Goal: Complete application form: Complete application form

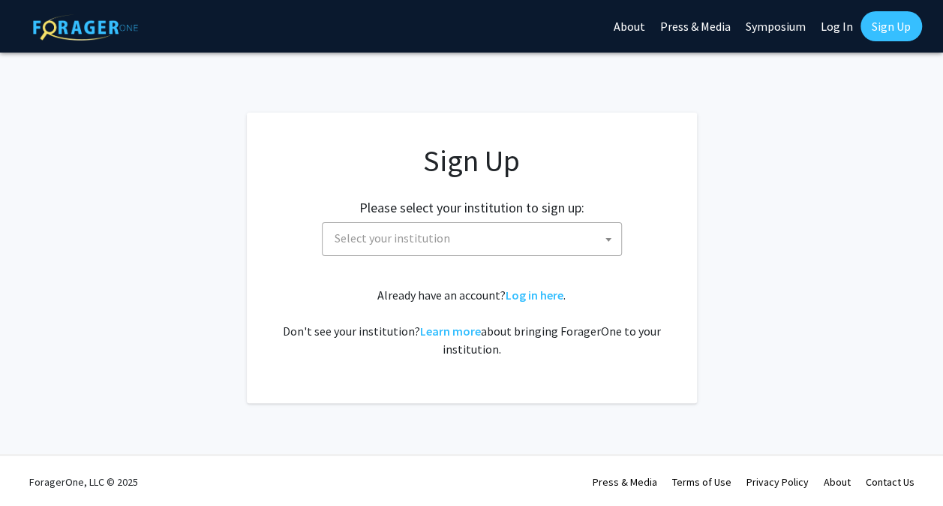
click at [503, 233] on span "Select your institution" at bounding box center [475, 238] width 293 height 31
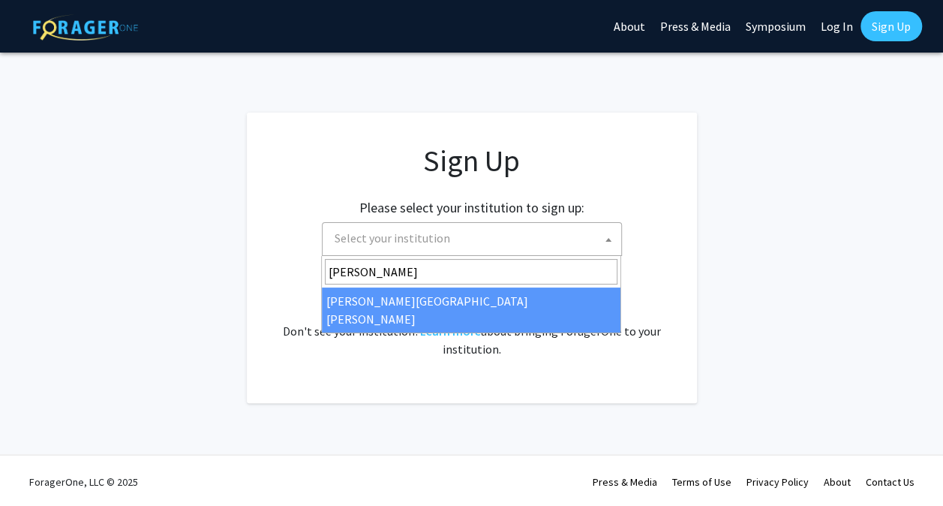
type input "[PERSON_NAME]"
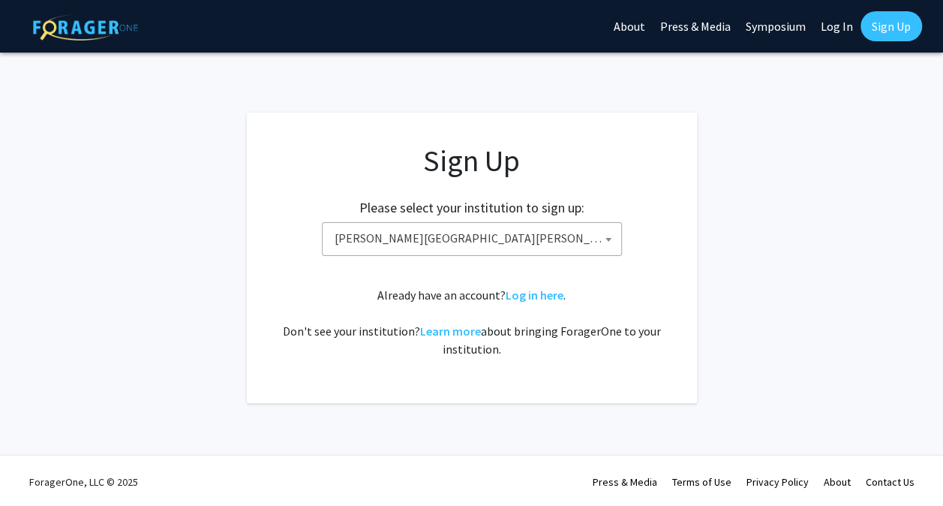
select select "1"
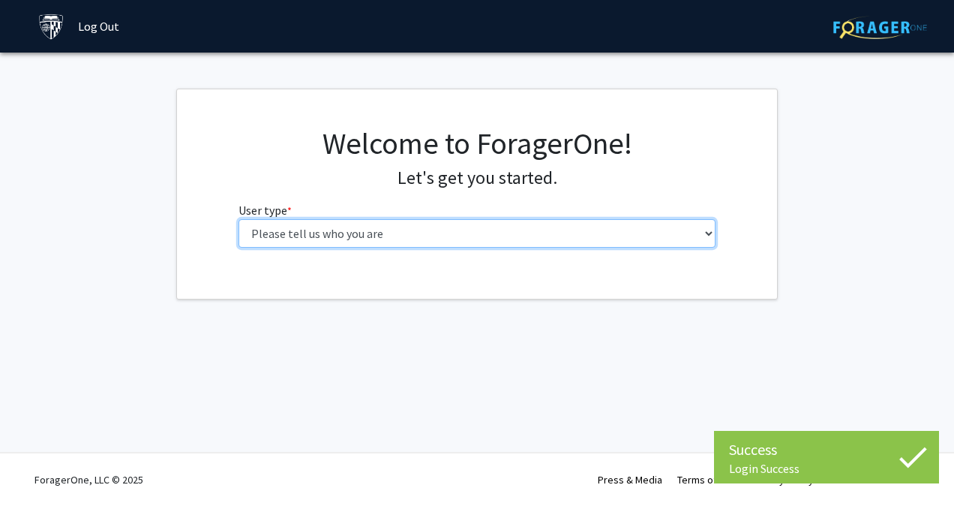
click at [503, 230] on select "Please tell us who you are Undergraduate Student Master's Student Doctoral Cand…" at bounding box center [478, 233] width 478 height 29
select select "1: undergrad"
click at [239, 219] on select "Please tell us who you are Undergraduate Student Master's Student Doctoral Cand…" at bounding box center [478, 233] width 478 height 29
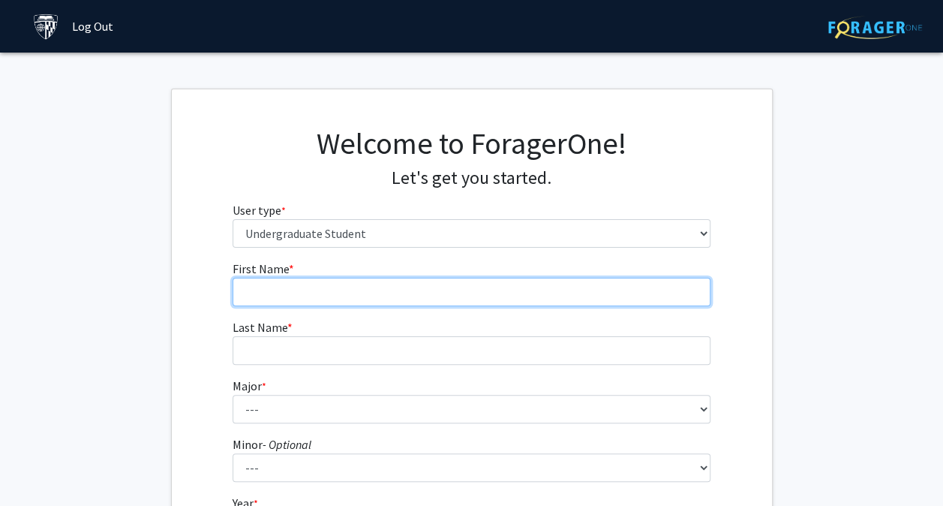
click at [476, 291] on input "First Name * required" at bounding box center [472, 292] width 478 height 29
type input "JJ"
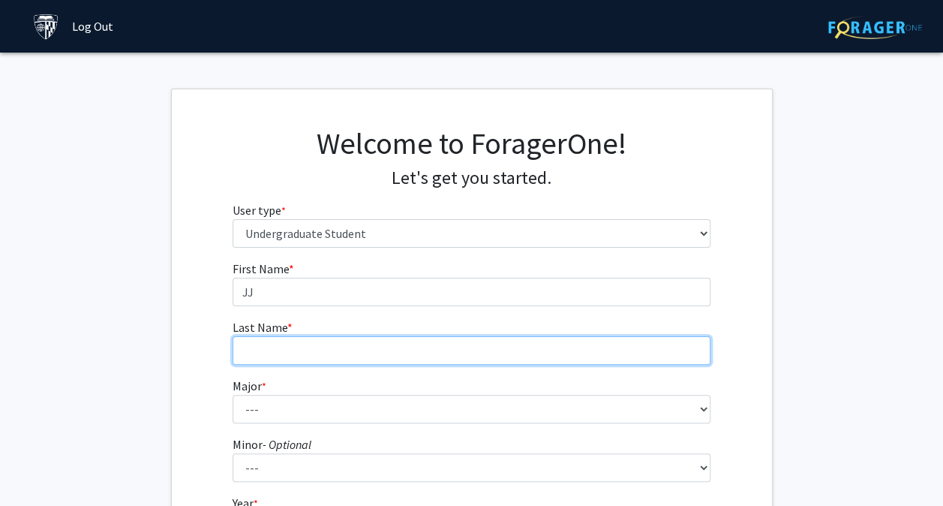
click at [437, 346] on input "Last Name * required" at bounding box center [472, 350] width 478 height 29
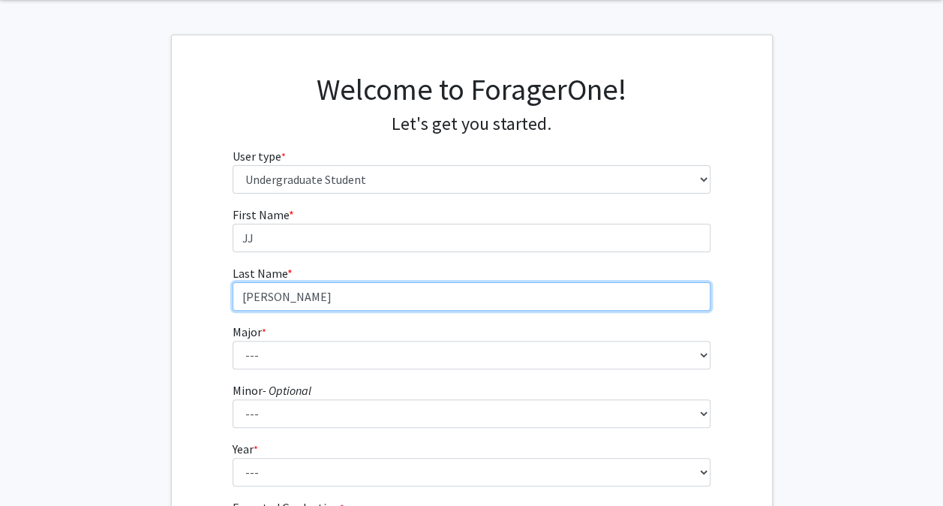
type input "[PERSON_NAME]"
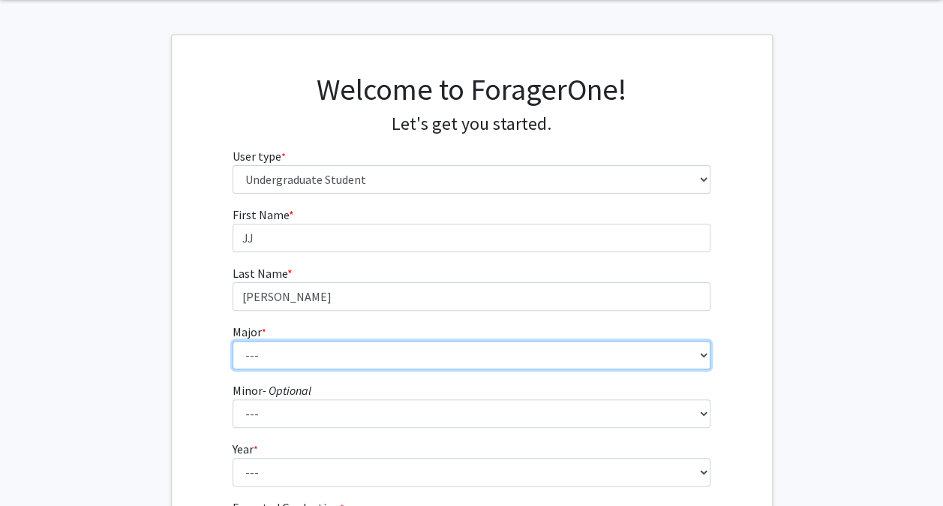
click at [329, 354] on select "--- Africana Studies Anthropology Applied Mathematics & Statistics Archaeology …" at bounding box center [472, 355] width 478 height 29
select select "56: 69"
click at [233, 341] on select "--- Africana Studies Anthropology Applied Mathematics & Statistics Archaeology …" at bounding box center [472, 355] width 478 height 29
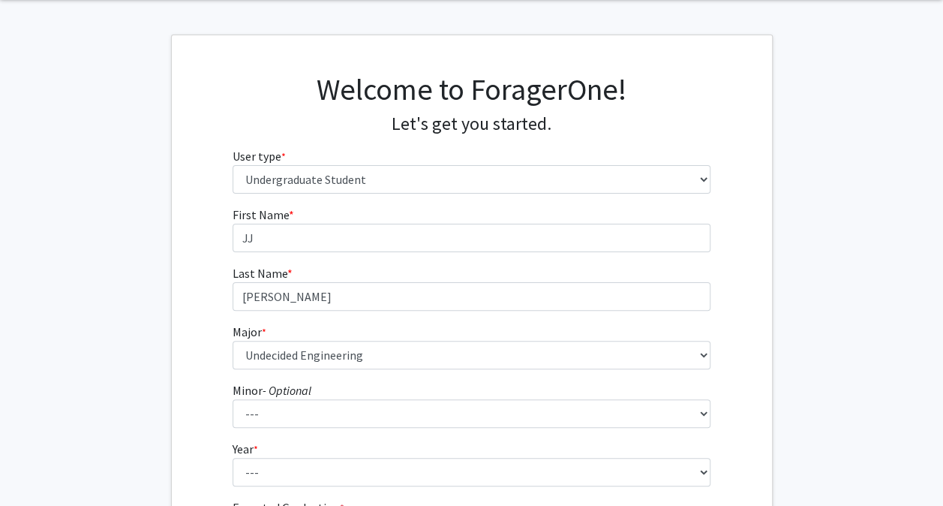
click at [249, 323] on label "Major * required" at bounding box center [250, 332] width 34 height 18
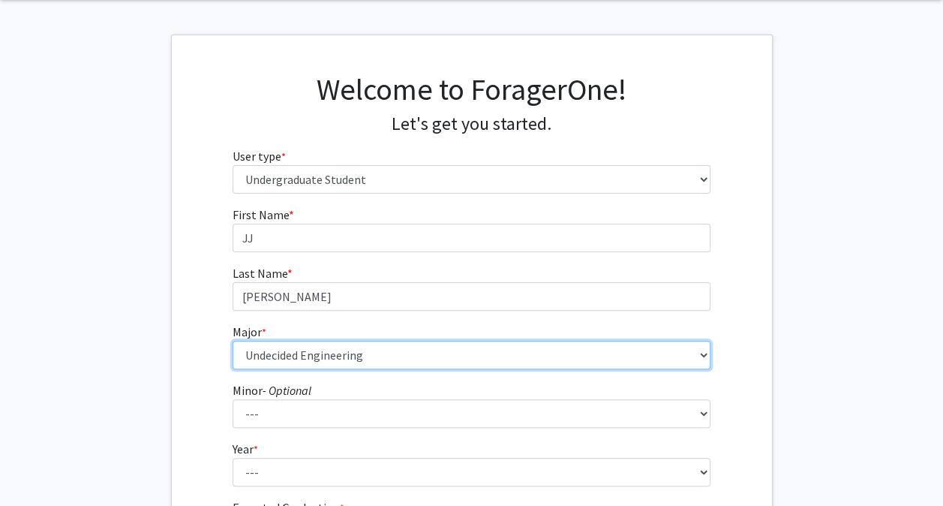
click at [249, 341] on select "--- Africana Studies Anthropology Applied Mathematics & Statistics Archaeology …" at bounding box center [472, 355] width 478 height 29
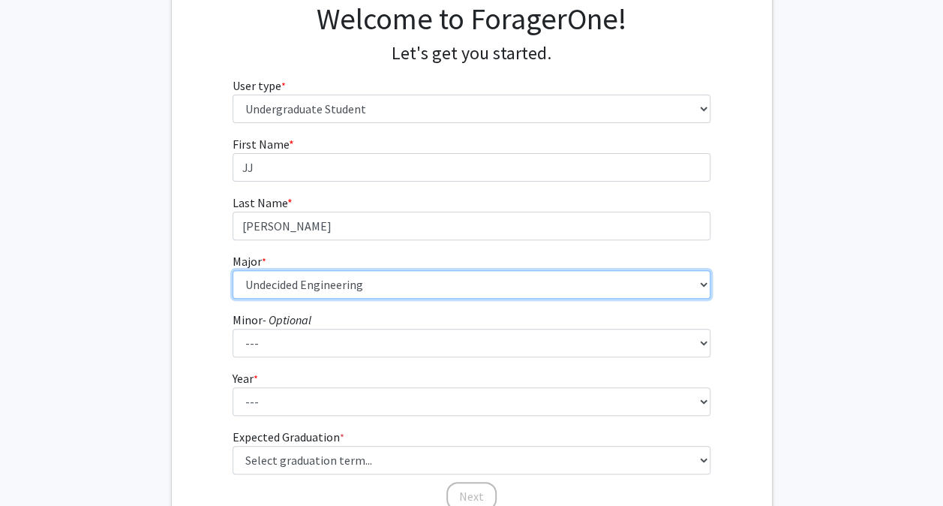
scroll to position [162, 0]
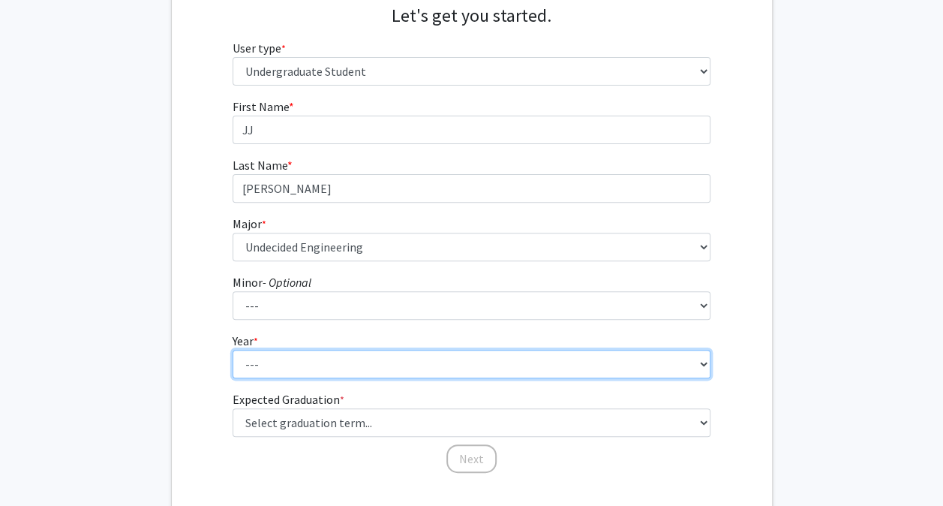
click at [278, 362] on select "--- First-year Sophomore Junior Senior Postbaccalaureate Certificate" at bounding box center [472, 364] width 478 height 29
select select "1: first-year"
click at [233, 350] on select "--- First-year Sophomore Junior Senior Postbaccalaureate Certificate" at bounding box center [472, 364] width 478 height 29
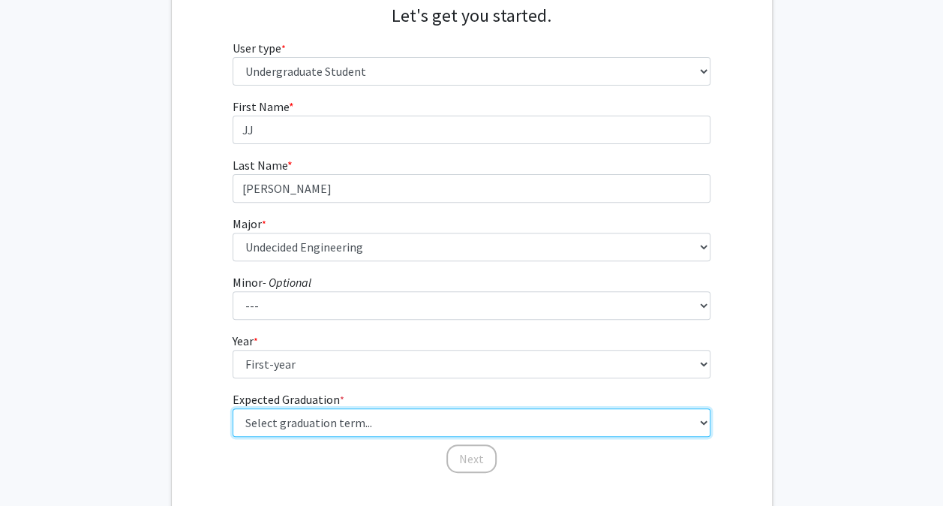
click at [291, 424] on select "Select graduation term... Spring 2025 Summer 2025 Fall 2025 Winter 2025 Spring …" at bounding box center [472, 422] width 478 height 29
select select "17: spring_2029"
click at [233, 408] on select "Select graduation term... Spring 2025 Summer 2025 Fall 2025 Winter 2025 Spring …" at bounding box center [472, 422] width 478 height 29
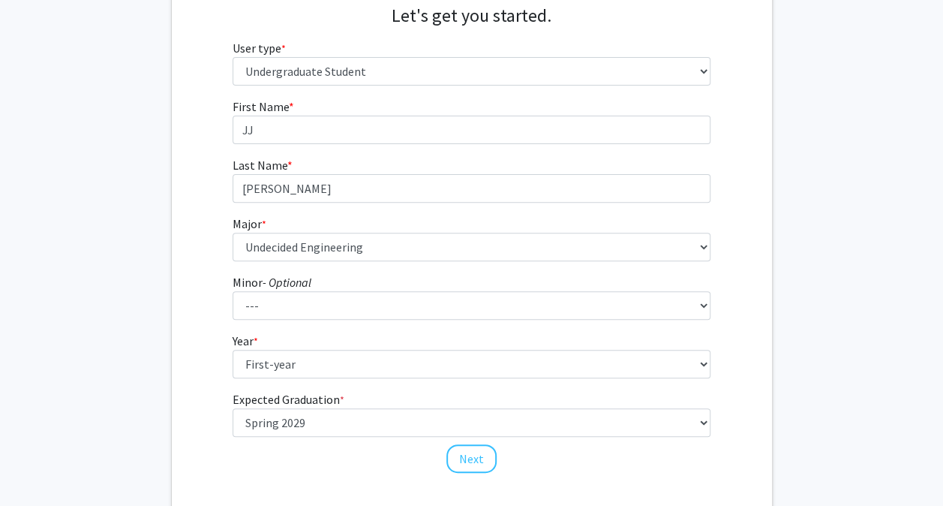
click at [176, 268] on div "First Name * required [PERSON_NAME] Last Name * required [PERSON_NAME] Major * …" at bounding box center [472, 286] width 600 height 377
click at [461, 458] on button "Next" at bounding box center [471, 458] width 50 height 29
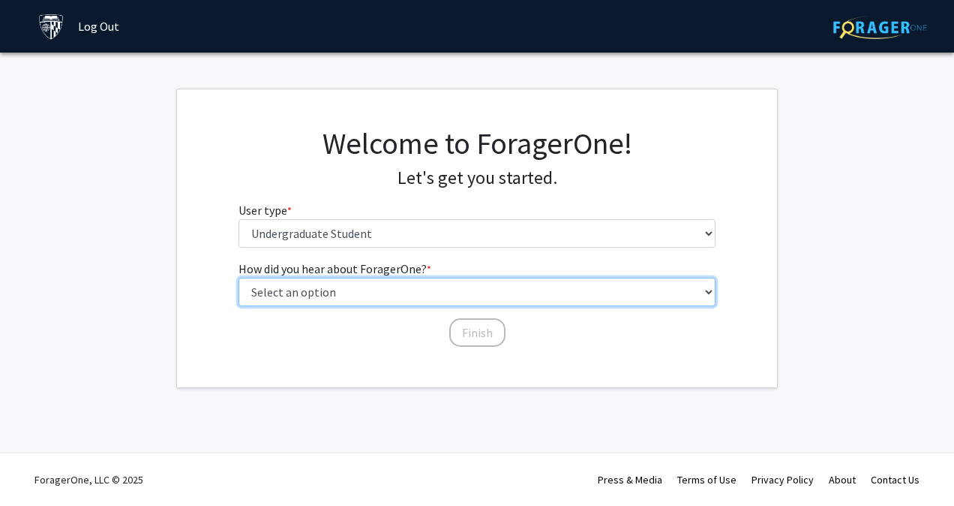
click at [416, 278] on select "Select an option Peer/student recommendation Faculty/staff recommendation Unive…" at bounding box center [478, 292] width 478 height 29
select select "3: university_website"
click at [239, 278] on select "Select an option Peer/student recommendation Faculty/staff recommendation Unive…" at bounding box center [478, 292] width 478 height 29
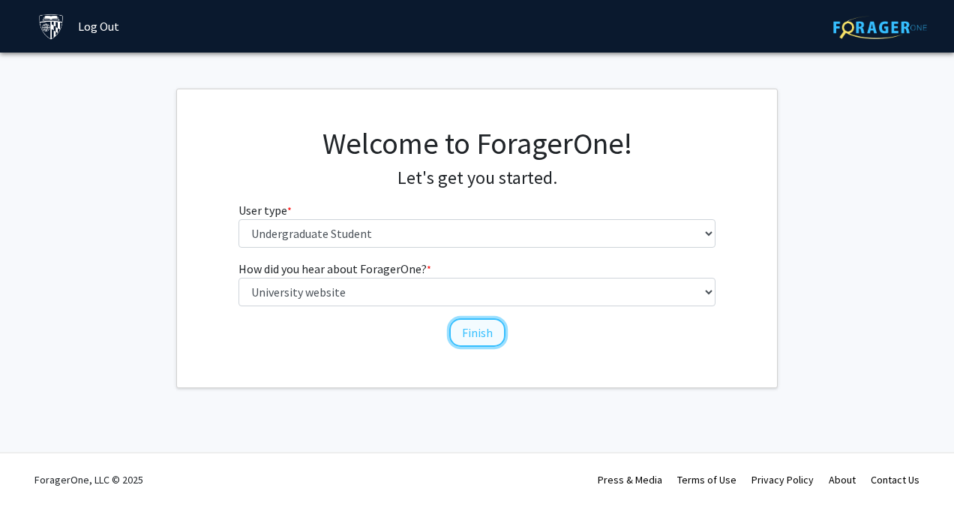
click at [481, 325] on button "Finish" at bounding box center [477, 332] width 56 height 29
